Goal: Find specific page/section: Find specific page/section

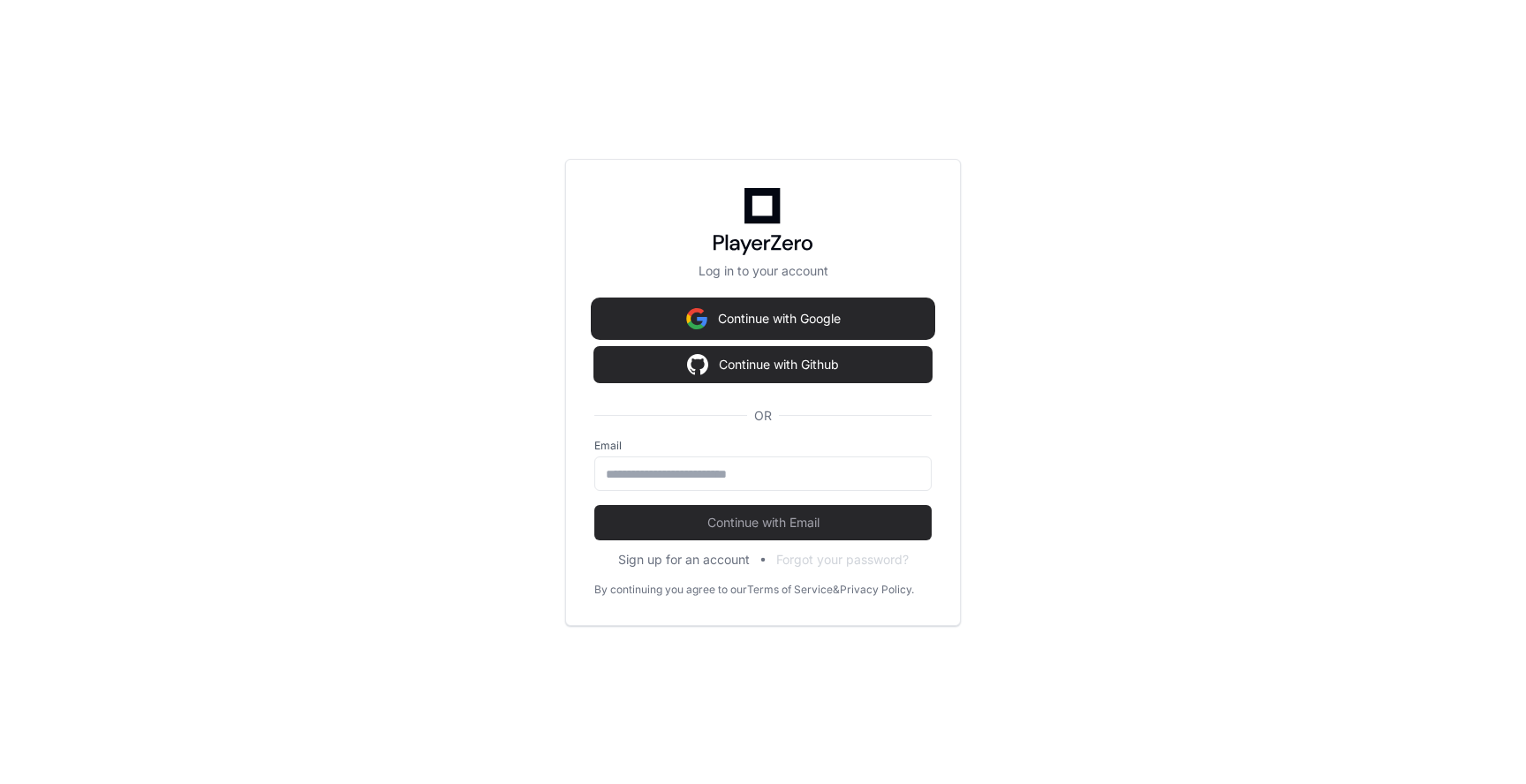
click at [789, 322] on button "Continue with Google" at bounding box center [763, 318] width 337 height 36
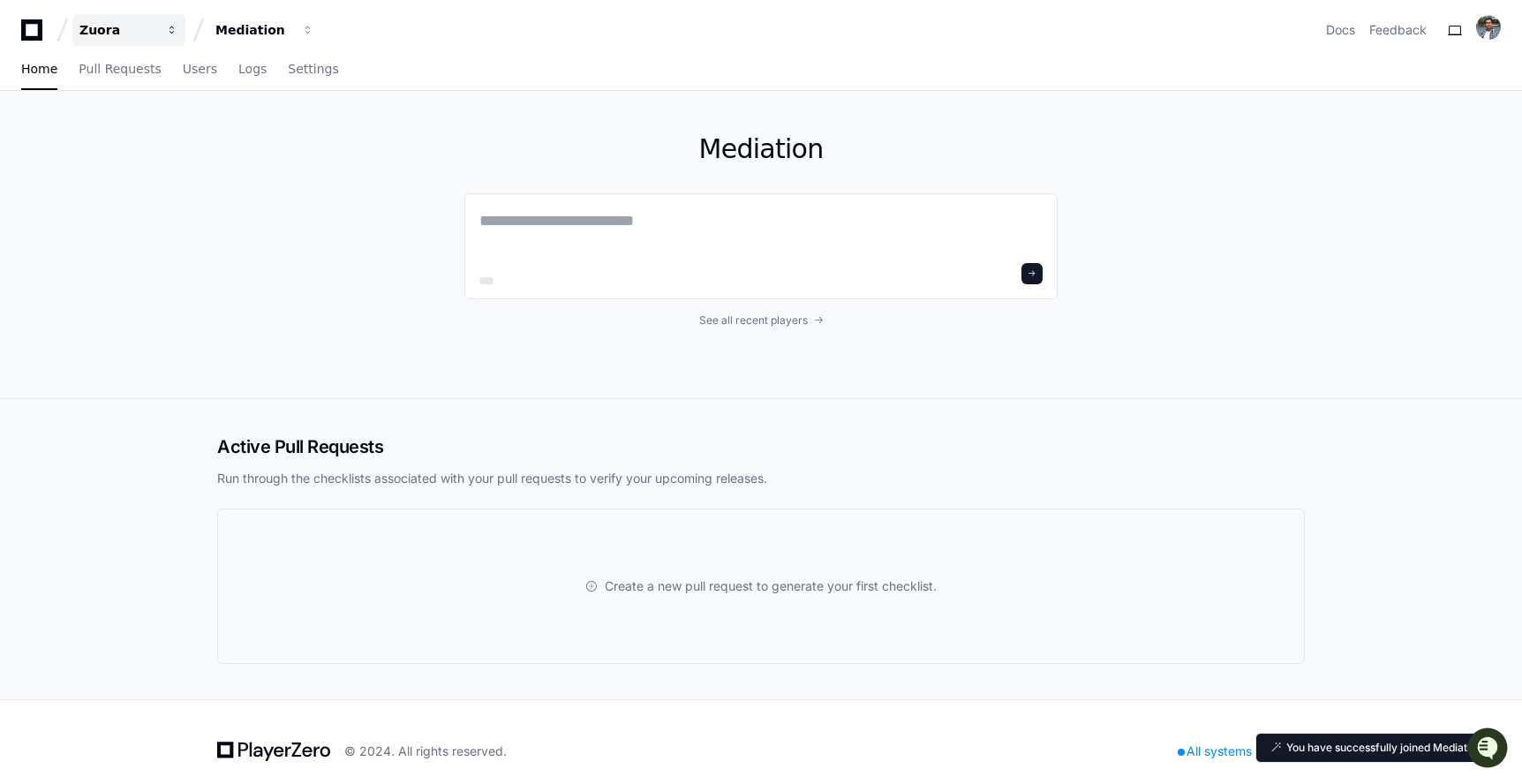
click at [120, 34] on div "Zuora" at bounding box center [117, 29] width 76 height 17
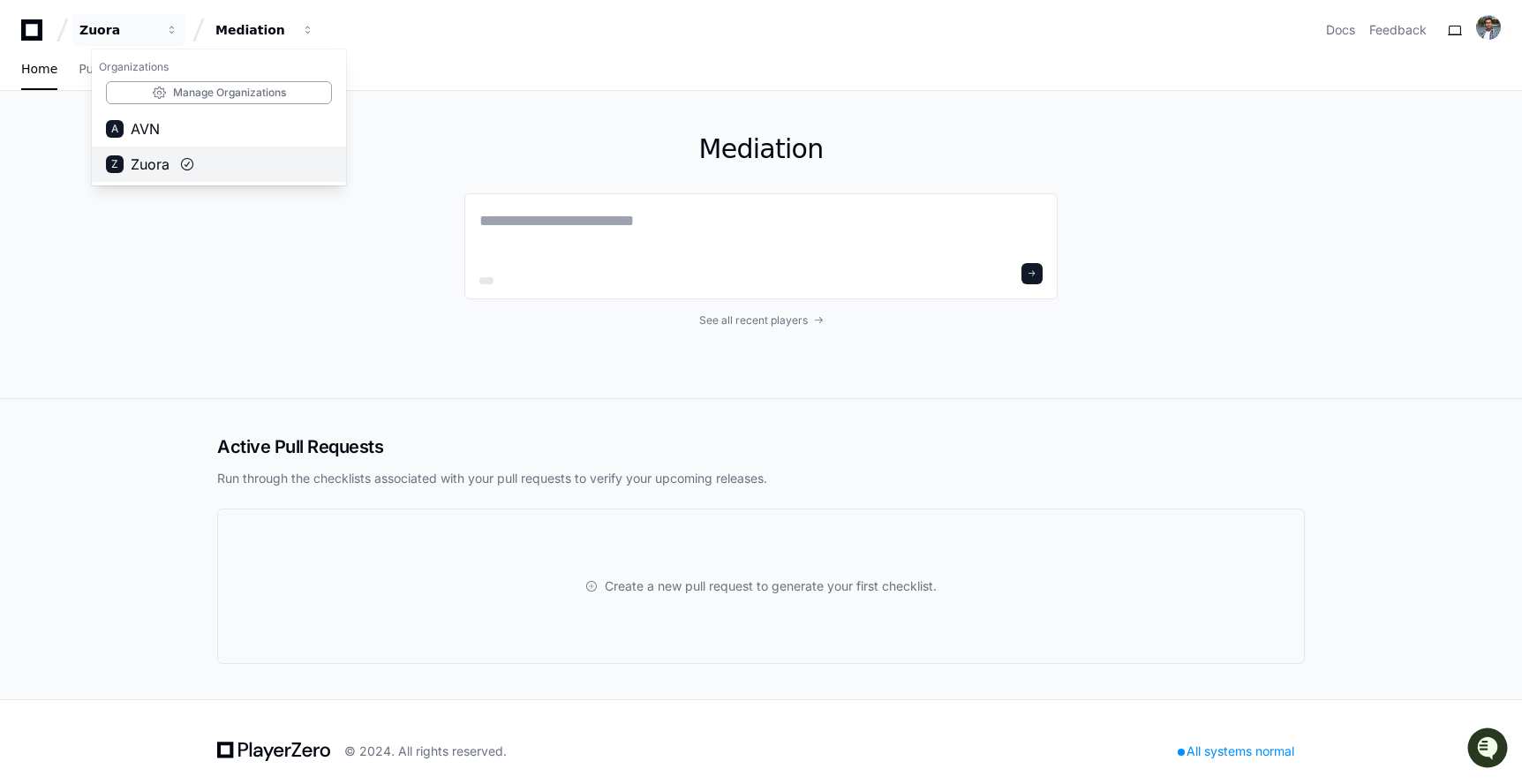
click at [169, 160] on span "Zuora" at bounding box center [150, 163] width 39 height 21
click at [257, 28] on div "Mediation" at bounding box center [253, 29] width 76 height 17
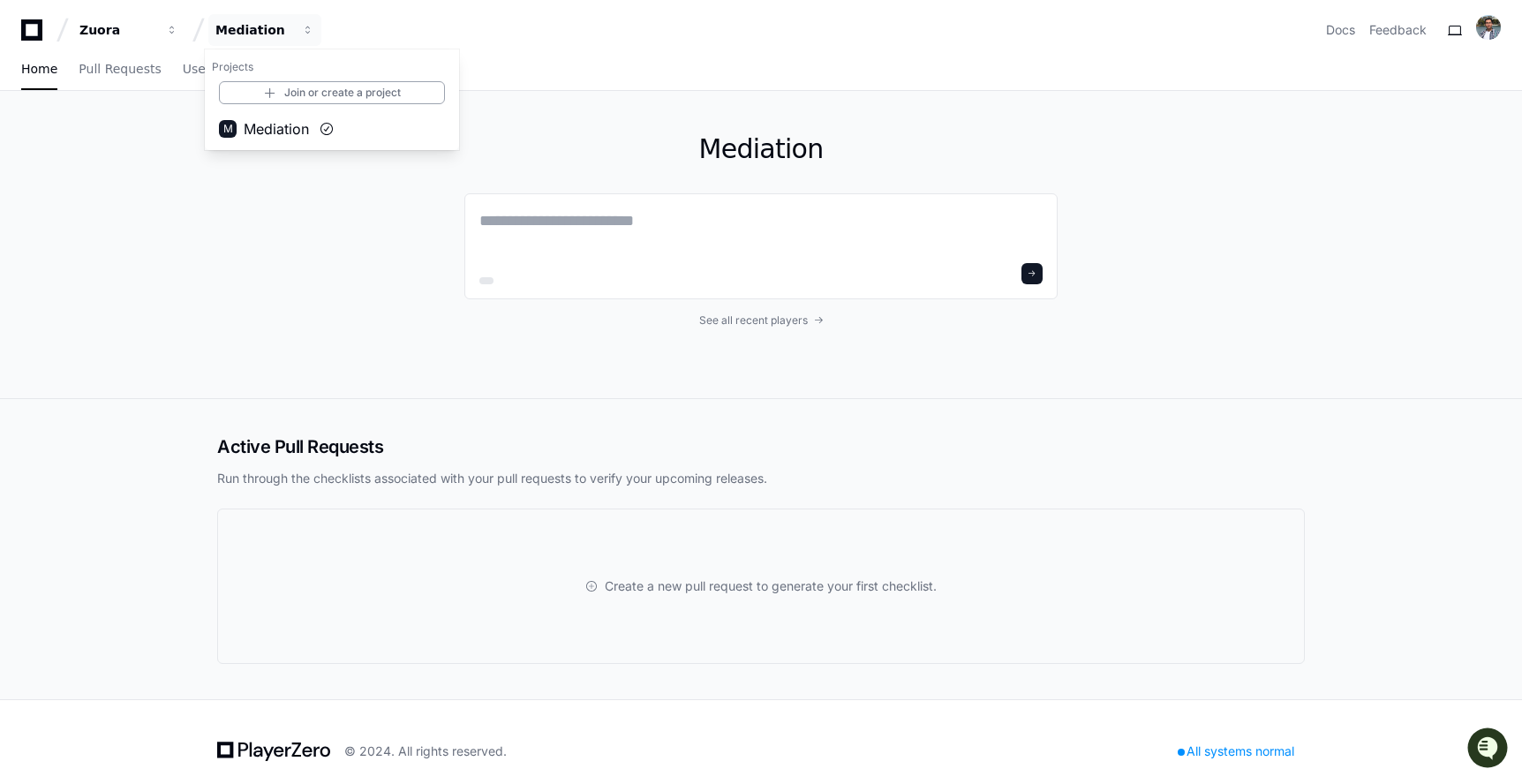
click at [592, 46] on app-nav "Zuora Mediation Projects Join or create a project M Mediation Docs Feedback Hom…" at bounding box center [761, 46] width 1522 height 91
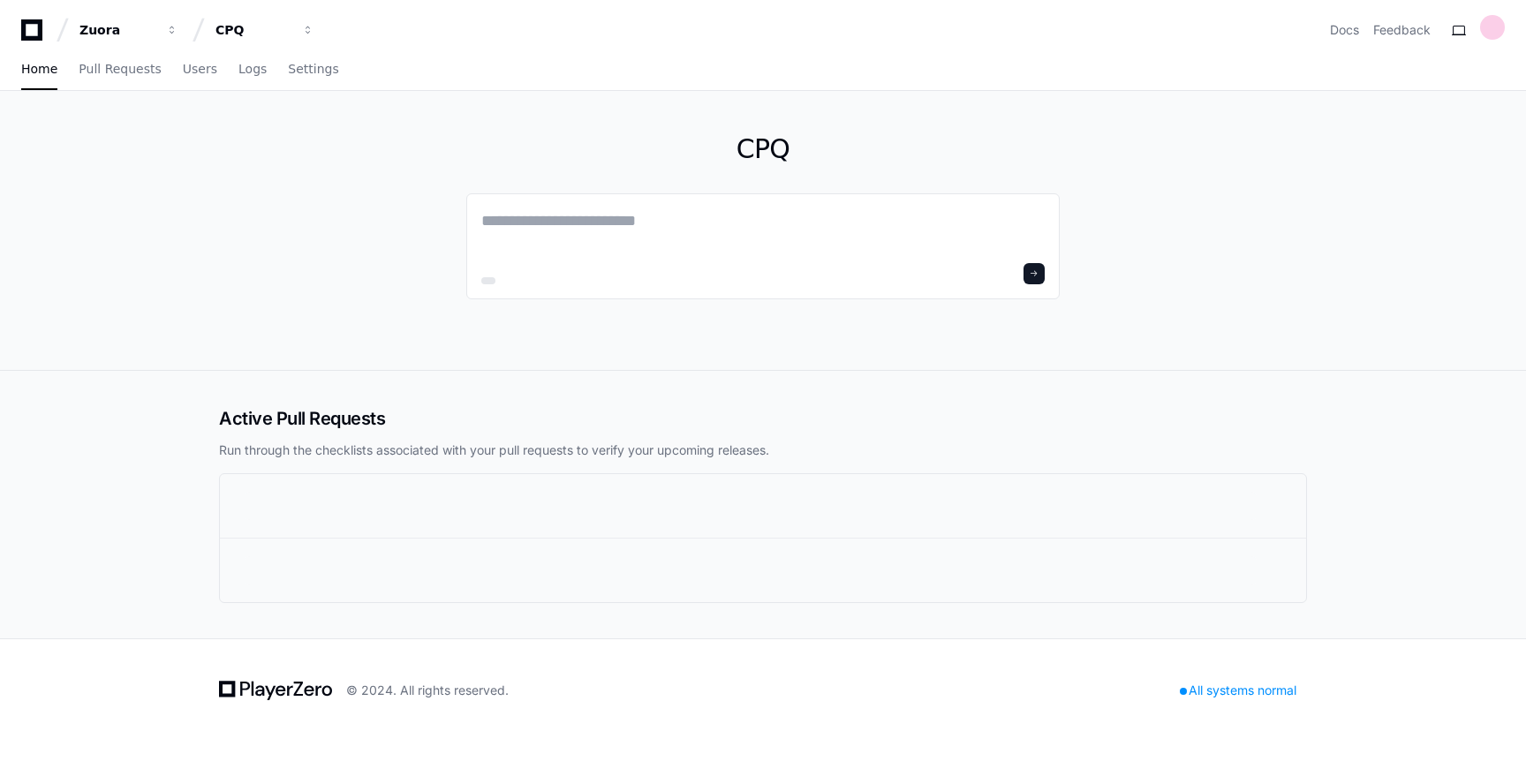
click at [295, 36] on button "CPQ" at bounding box center [265, 29] width 113 height 32
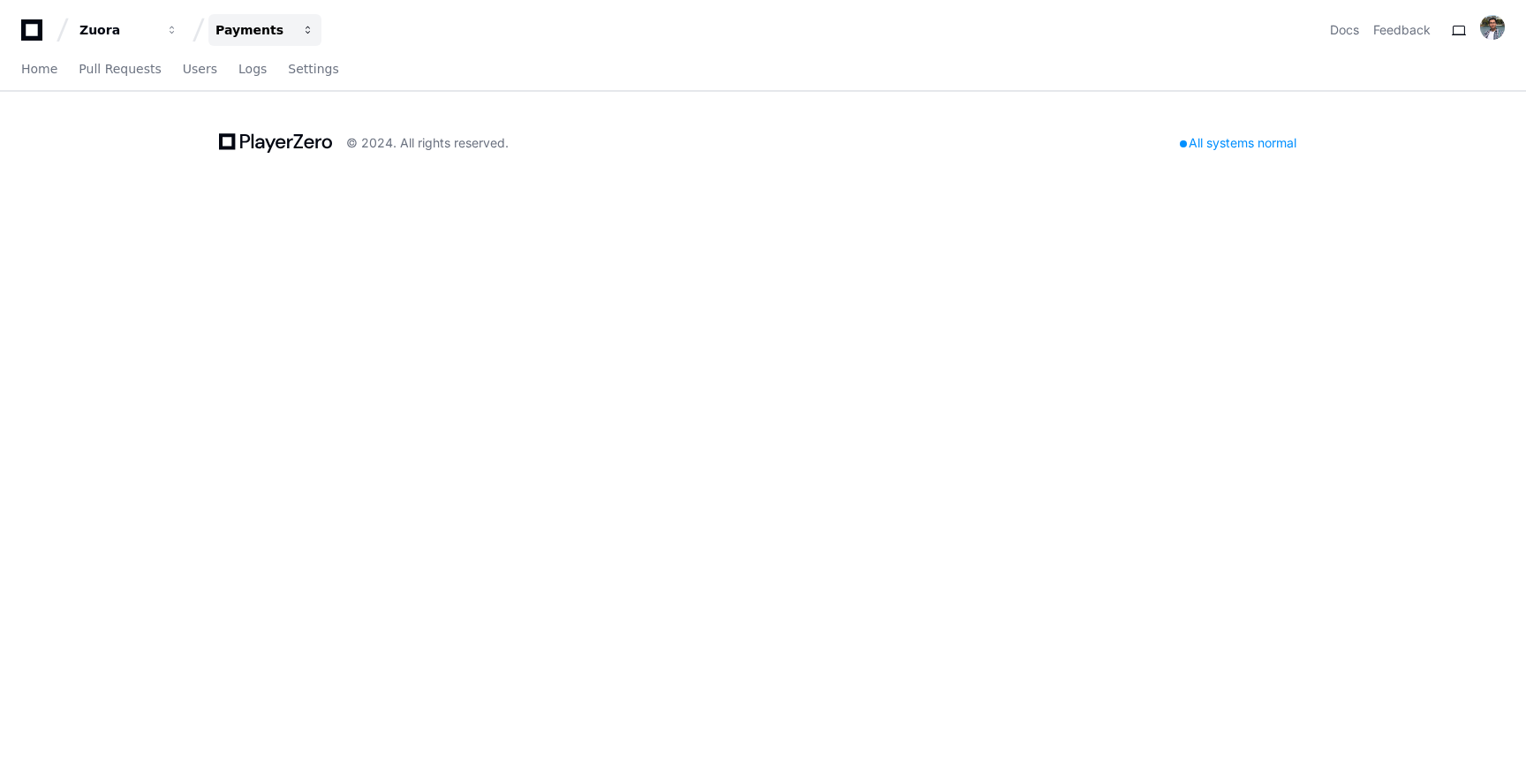
click at [285, 29] on div "Payments" at bounding box center [253, 29] width 76 height 17
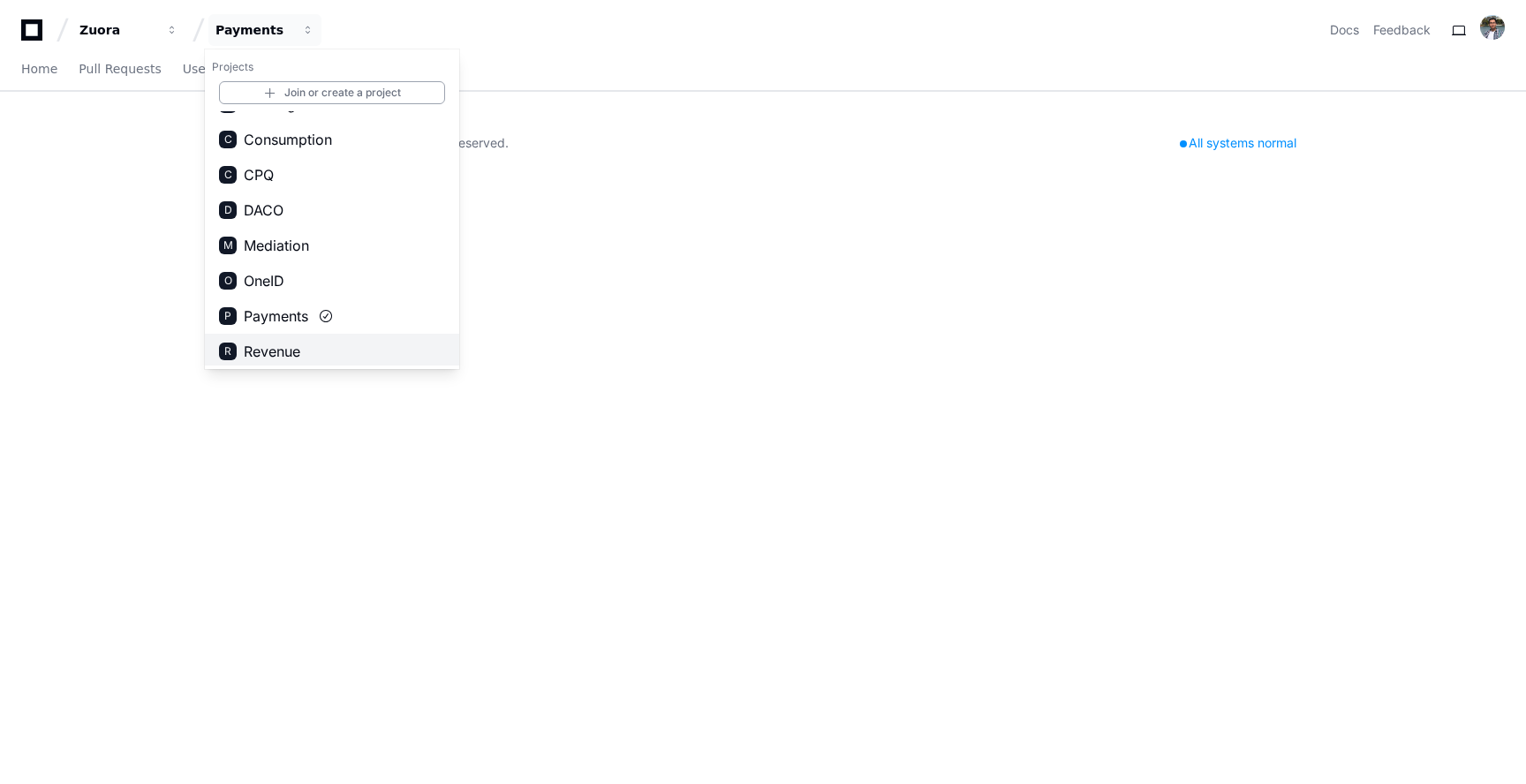
scroll to position [28, 0]
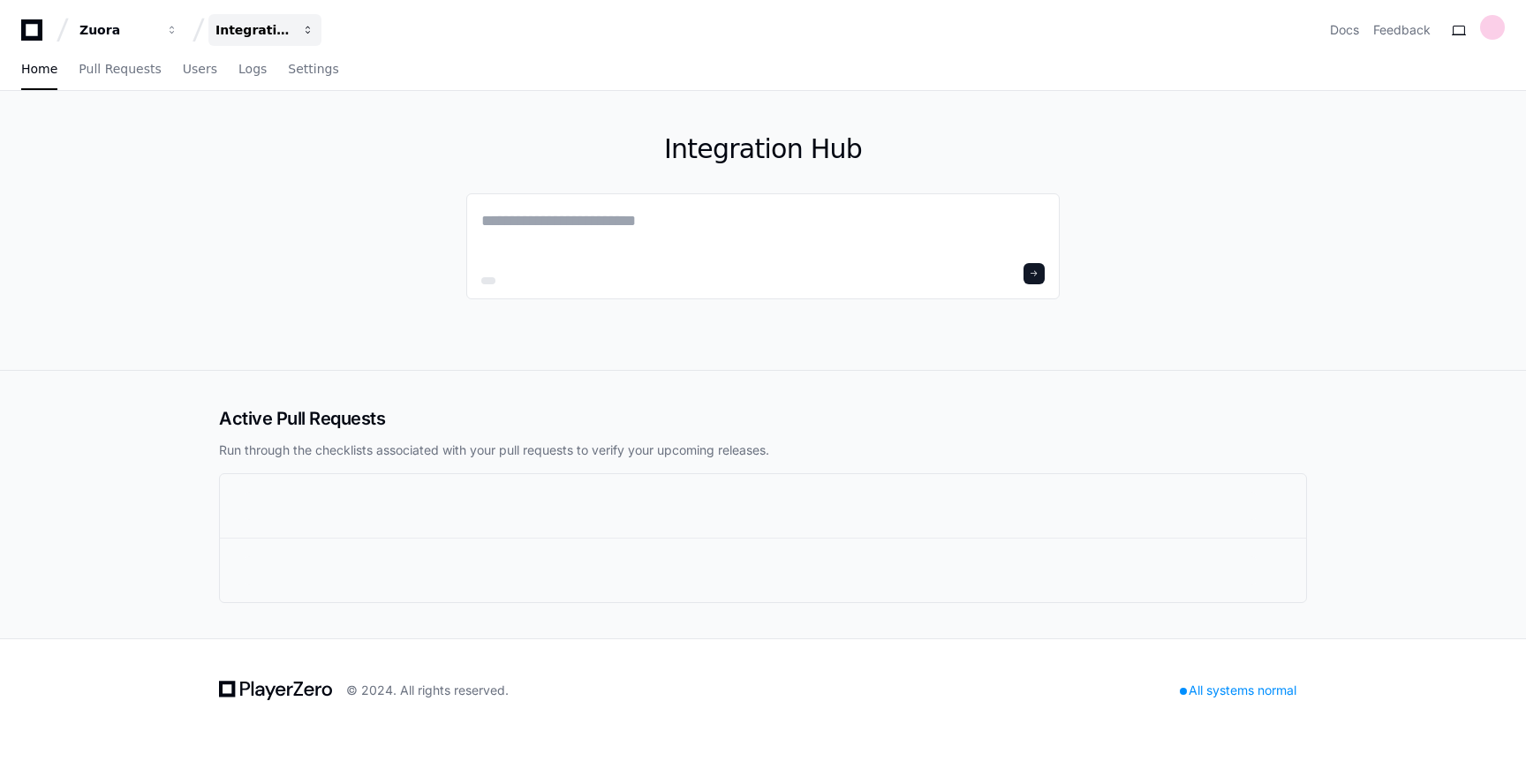
click at [272, 35] on div "Integration Hub" at bounding box center [253, 29] width 76 height 17
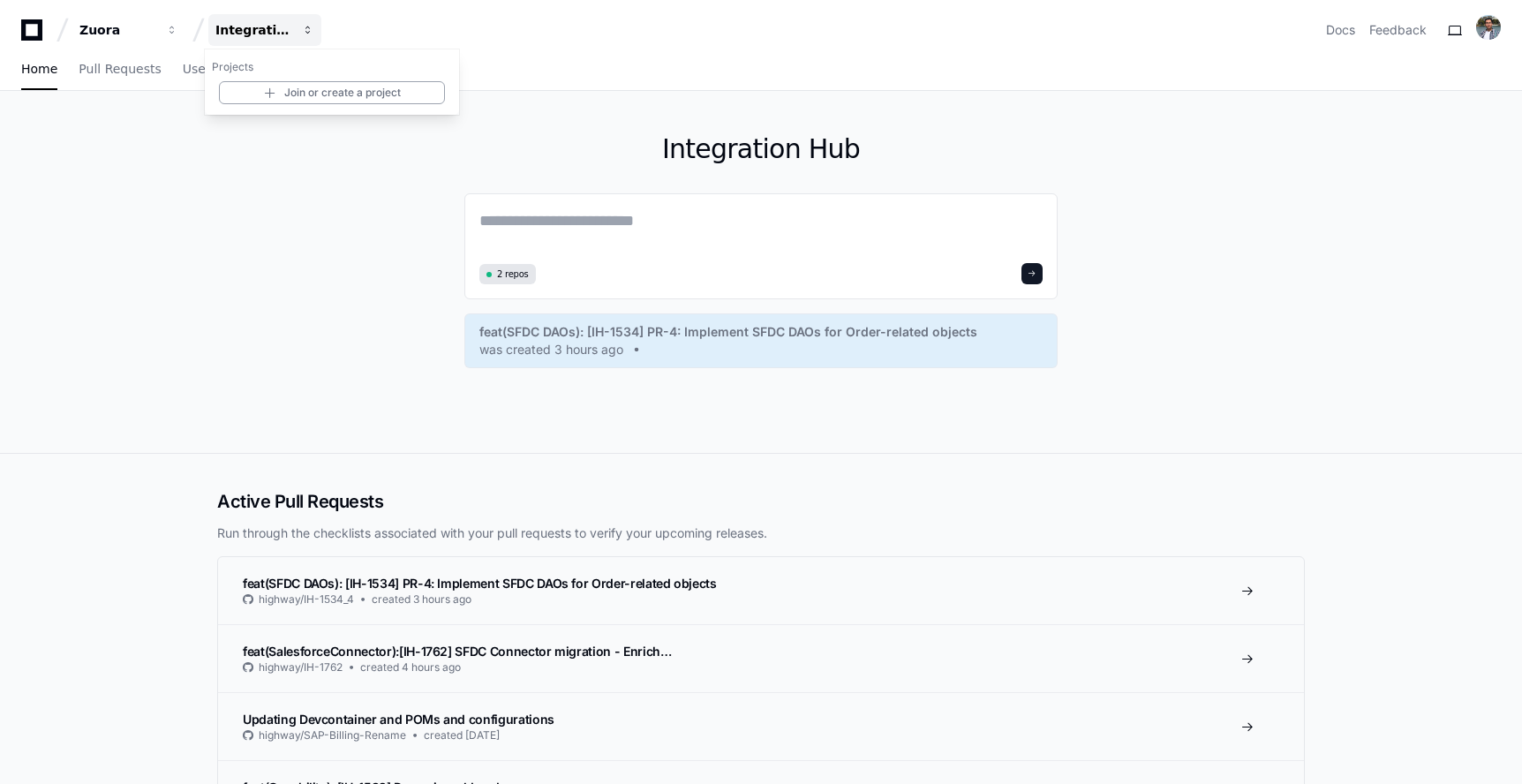
click at [299, 31] on button "Integration Hub" at bounding box center [265, 29] width 113 height 32
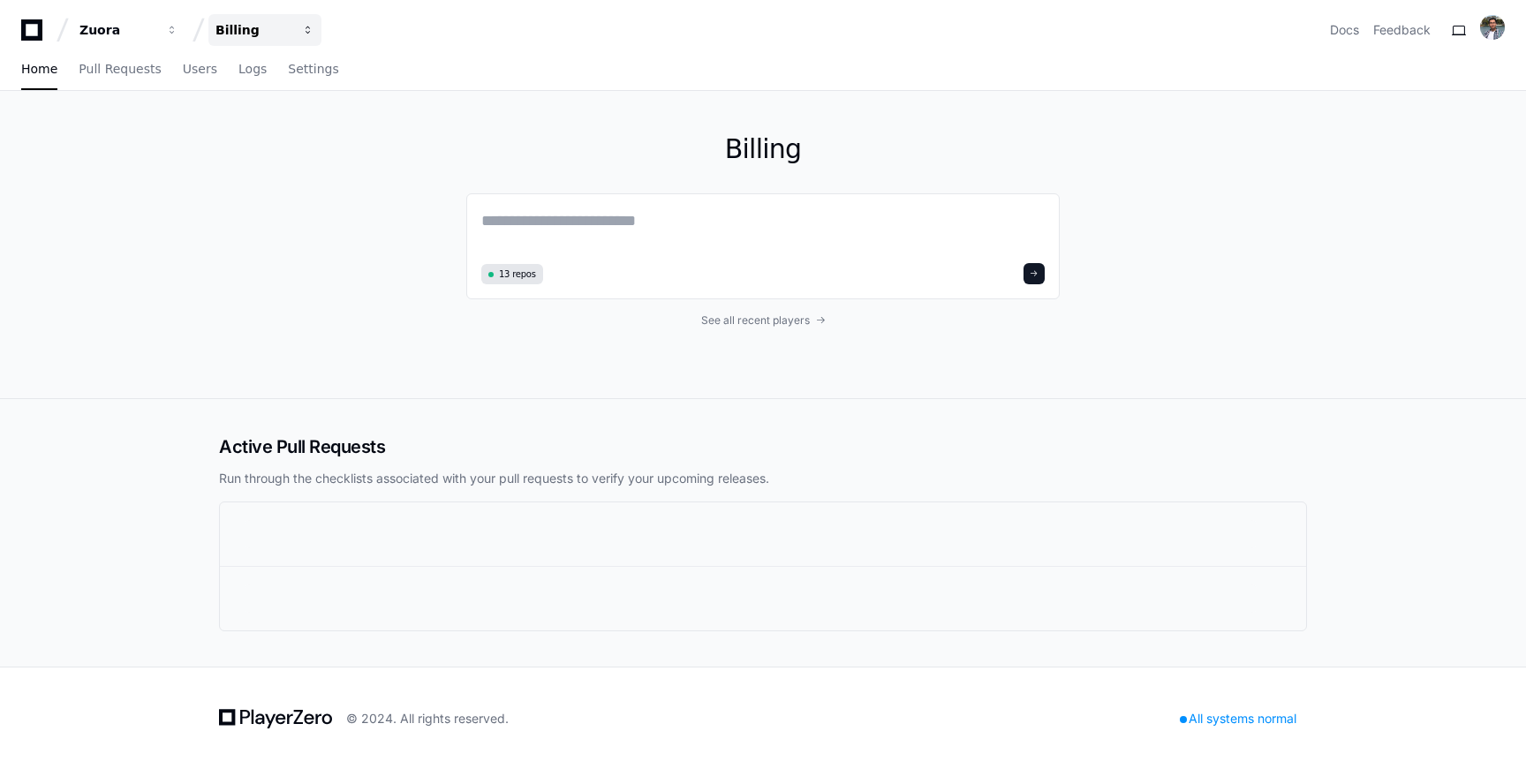
click at [249, 33] on div "Billing" at bounding box center [253, 29] width 76 height 17
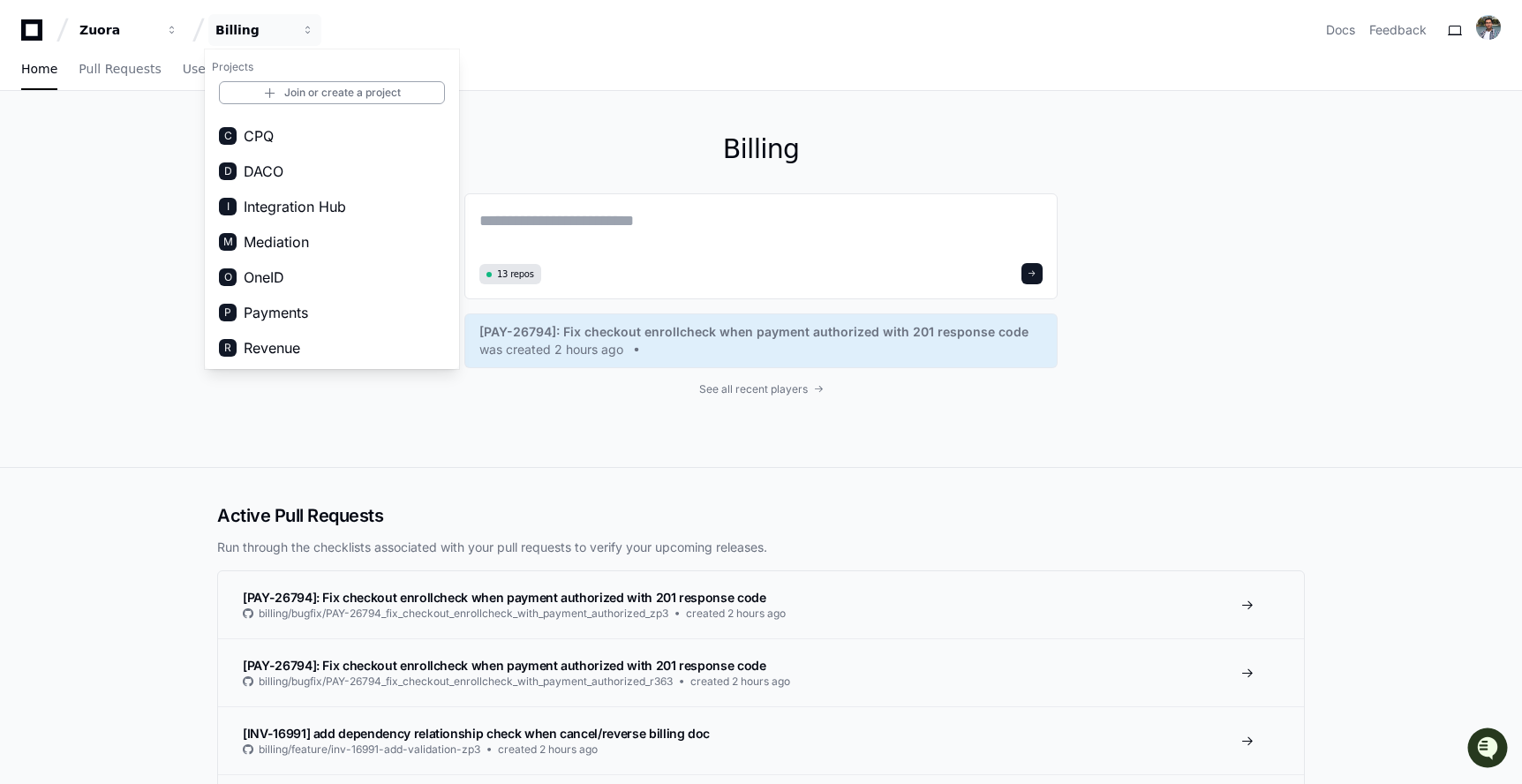
click at [124, 305] on div "Billing 13 repos [PAY-26794]: Fix checkout enrollcheck when payment authorized …" at bounding box center [761, 279] width 1522 height 377
